Goal: Task Accomplishment & Management: Manage account settings

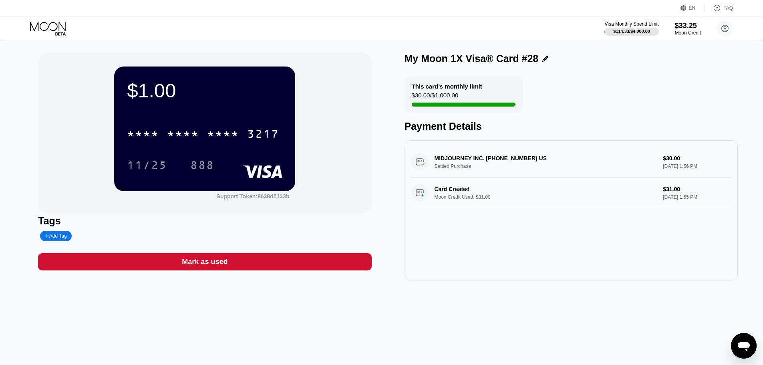
click at [38, 24] on icon at bounding box center [48, 26] width 36 height 9
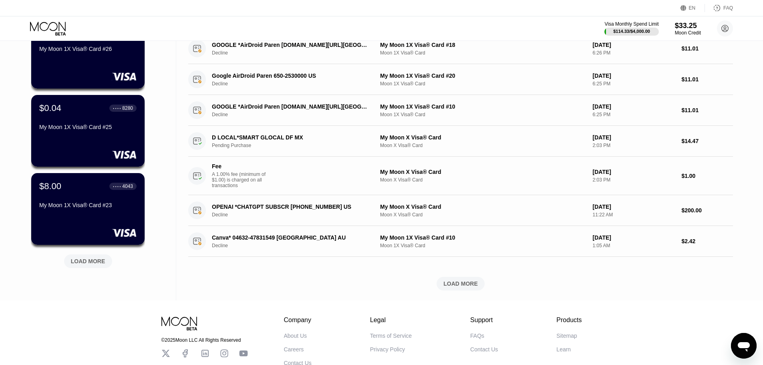
scroll to position [280, 0]
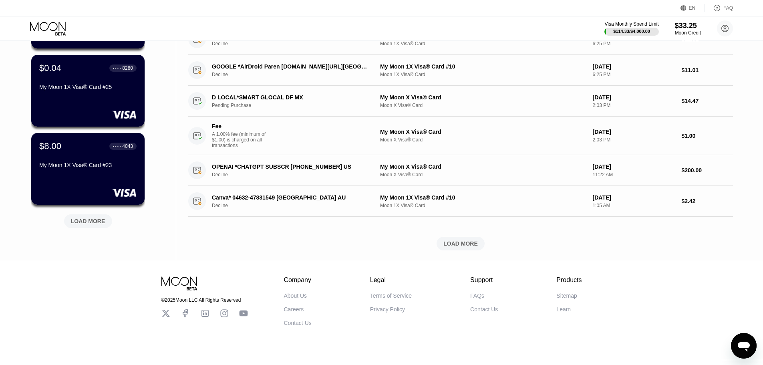
click at [97, 230] on div "$1.00 ● ● ● ● 3217 My Moon 1X Visa® Card #28 $1.00 ● ● ● ● 5750 My Moon 1X Visa…" at bounding box center [88, 24] width 114 height 432
click at [97, 225] on div "LOAD MORE" at bounding box center [88, 221] width 34 height 7
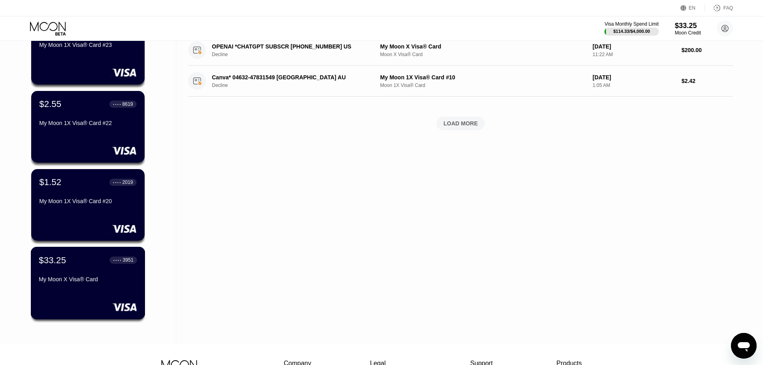
scroll to position [441, 0]
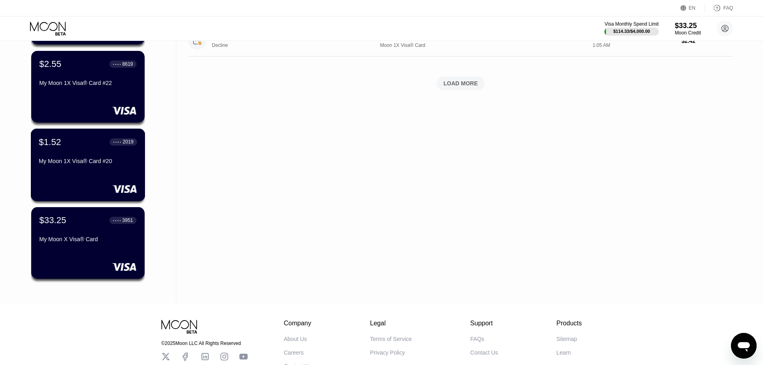
click at [113, 177] on div "$1.52 ● ● ● ● 2019 My Moon 1X Visa® Card #20" at bounding box center [88, 165] width 115 height 73
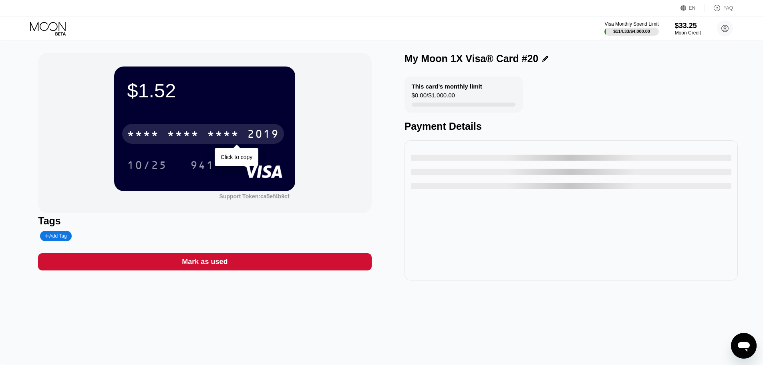
click at [236, 136] on div "* * * *" at bounding box center [223, 135] width 32 height 13
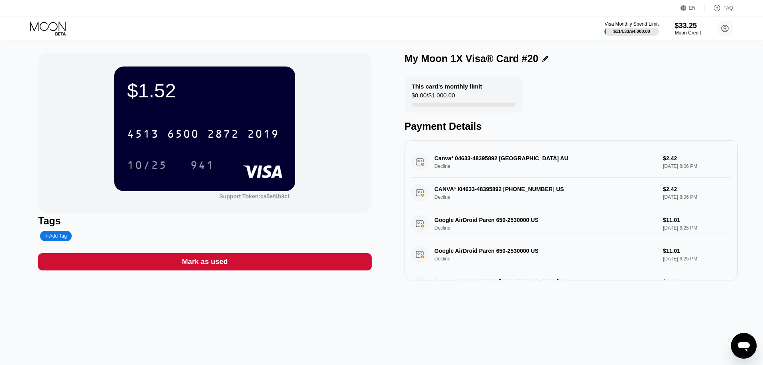
click at [57, 20] on div "Visa Monthly Spend Limit $114.33 / $4,000.00 $33.25 Moon Credit Bingo [EMAIL_AD…" at bounding box center [381, 28] width 763 height 24
click at [57, 28] on icon at bounding box center [48, 26] width 36 height 9
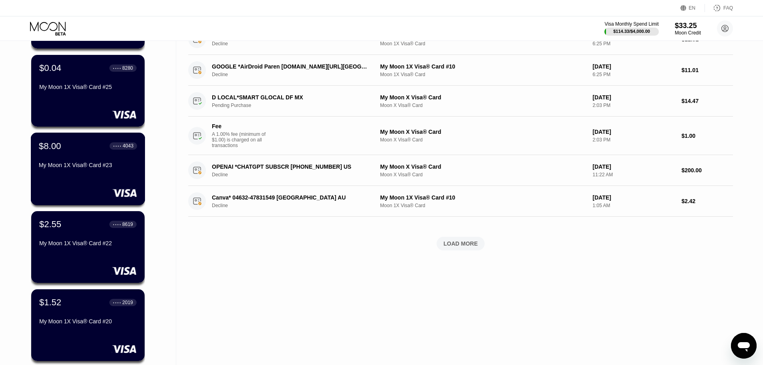
scroll to position [240, 0]
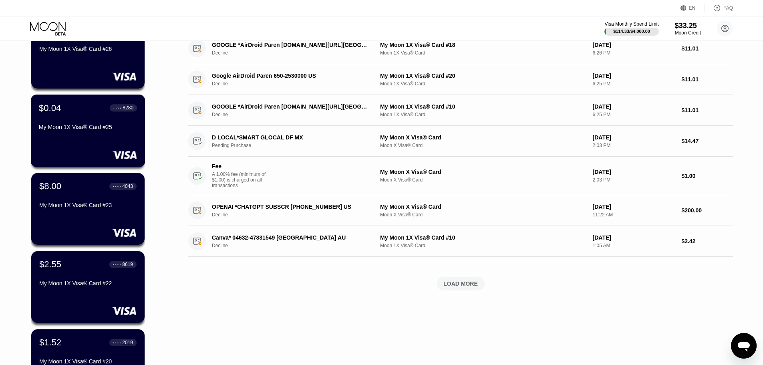
click at [119, 140] on div "$0.04 ● ● ● ● 8280 My Moon 1X Visa® Card #25" at bounding box center [88, 131] width 115 height 73
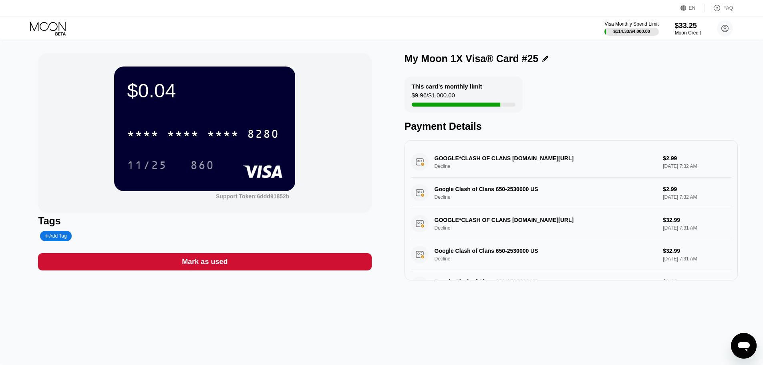
click at [245, 262] on div "Mark as used" at bounding box center [204, 261] width 333 height 17
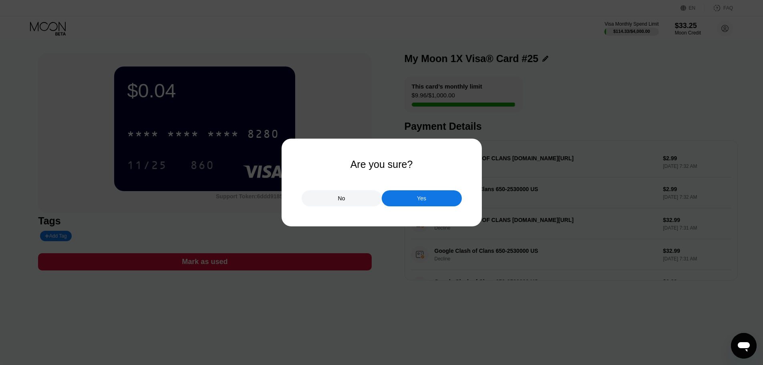
click at [418, 201] on div "Yes" at bounding box center [421, 198] width 9 height 7
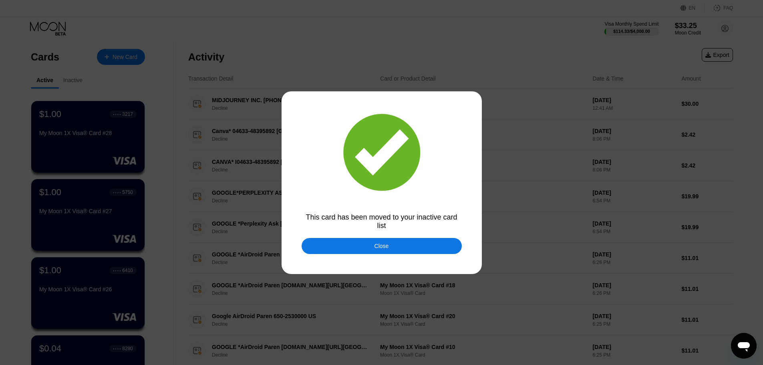
click at [383, 248] on div "Close" at bounding box center [382, 246] width 14 height 6
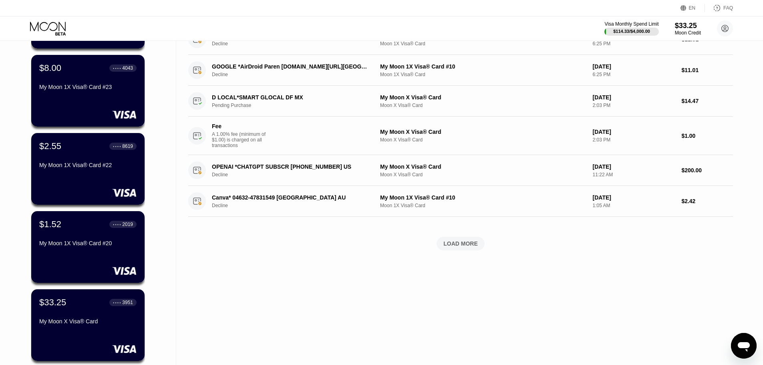
scroll to position [160, 0]
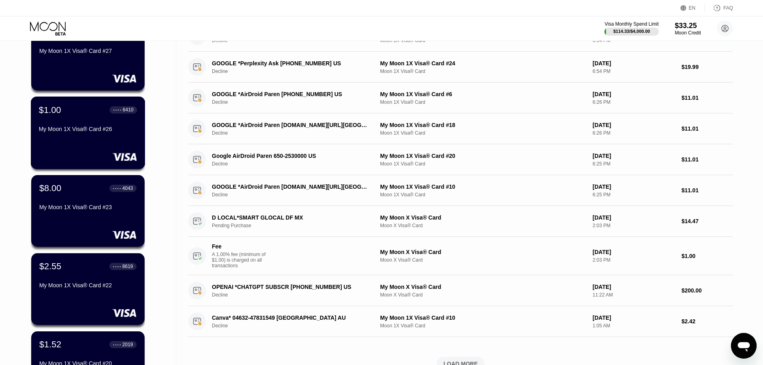
click at [91, 145] on div "$1.00 ● ● ● ● 6410 My Moon 1X Visa® Card #26" at bounding box center [88, 133] width 115 height 73
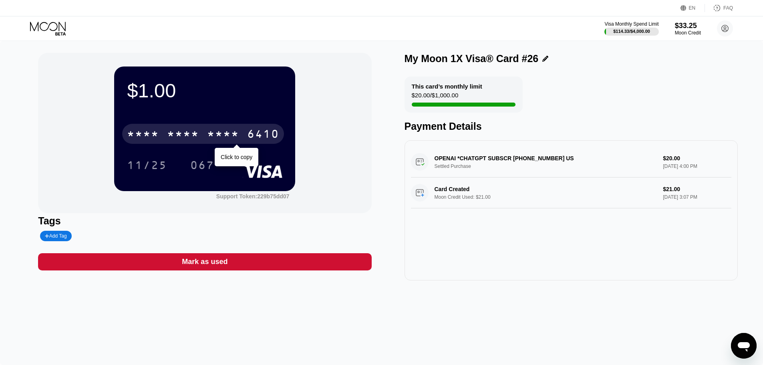
click at [240, 139] on div "* * * * * * * * * * * * 6410" at bounding box center [203, 134] width 162 height 20
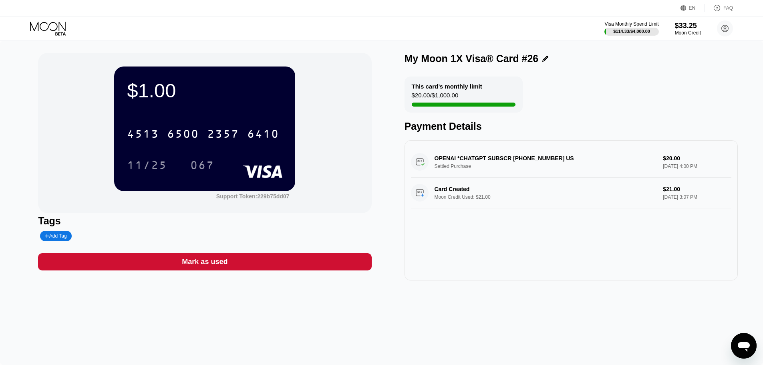
click at [56, 22] on icon at bounding box center [48, 29] width 37 height 14
